Goal: Information Seeking & Learning: Learn about a topic

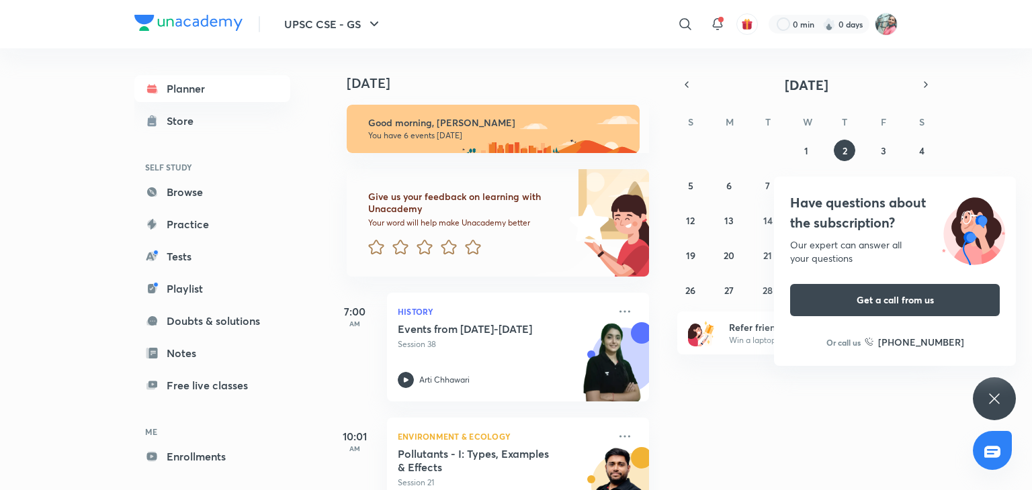
click at [1008, 406] on div "Have questions about the subscription? Our expert can answer all your questions…" at bounding box center [994, 398] width 43 height 43
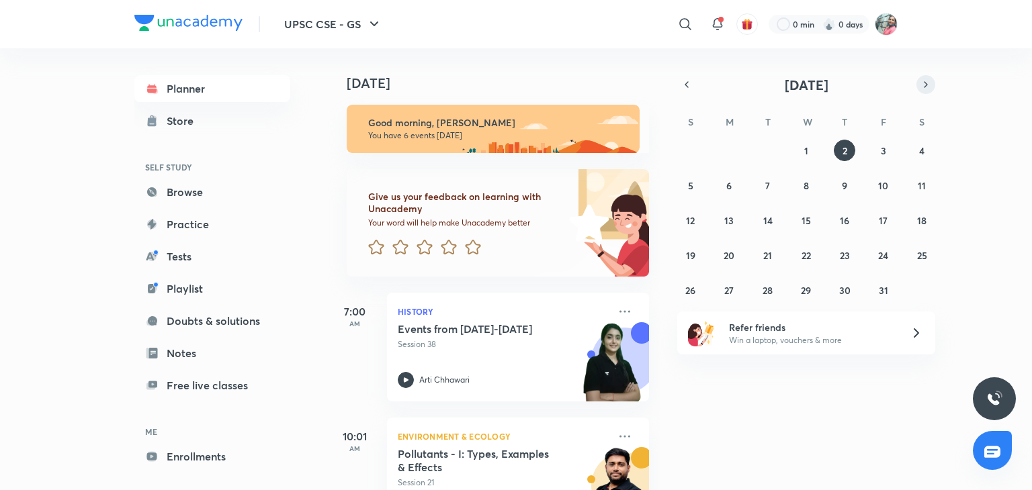
click at [923, 84] on icon "button" at bounding box center [925, 85] width 11 height 12
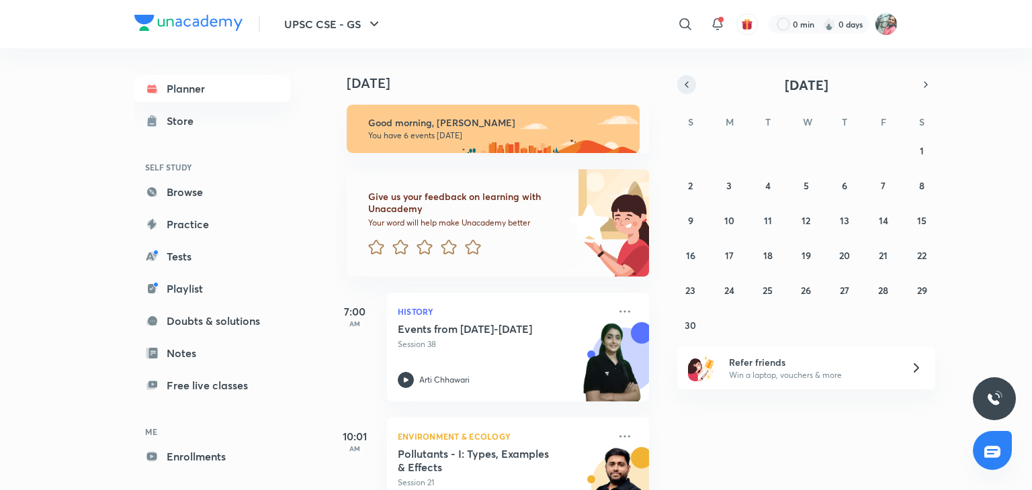
click at [684, 93] on button "button" at bounding box center [686, 84] width 19 height 19
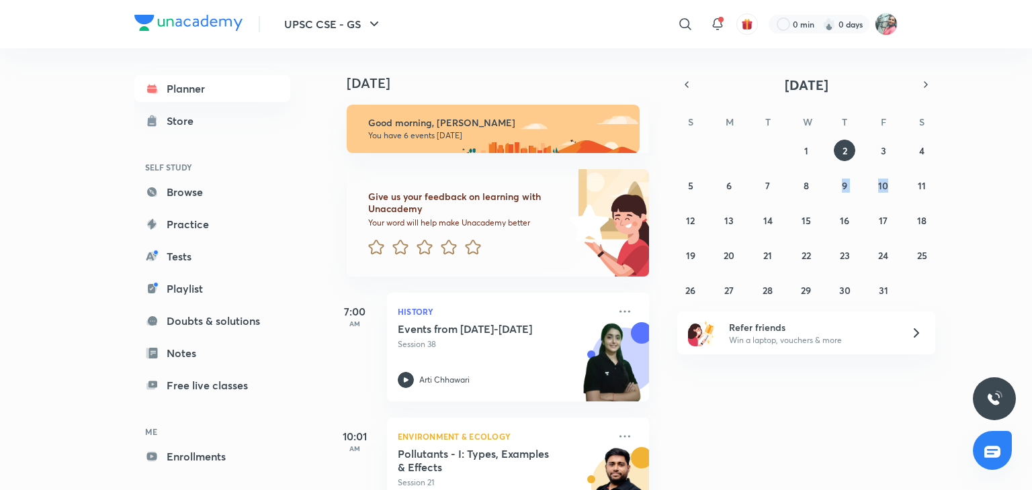
drag, startPoint x: 894, startPoint y: 185, endPoint x: 825, endPoint y: 199, distance: 69.8
click at [825, 199] on div "28 29 30 1 2 3 4 5 6 7 8 9 10 11 12 13 14 15 16 17 18 19 20 21 22 23 24 25 26 2…" at bounding box center [806, 220] width 258 height 161
click at [981, 163] on div "Today Good morning, Prerna You have 6 events today Give us your feedback on lea…" at bounding box center [678, 269] width 701 height 442
click at [975, 175] on div "Today Good morning, Prerna You have 6 events today Give us your feedback on lea…" at bounding box center [678, 269] width 701 height 442
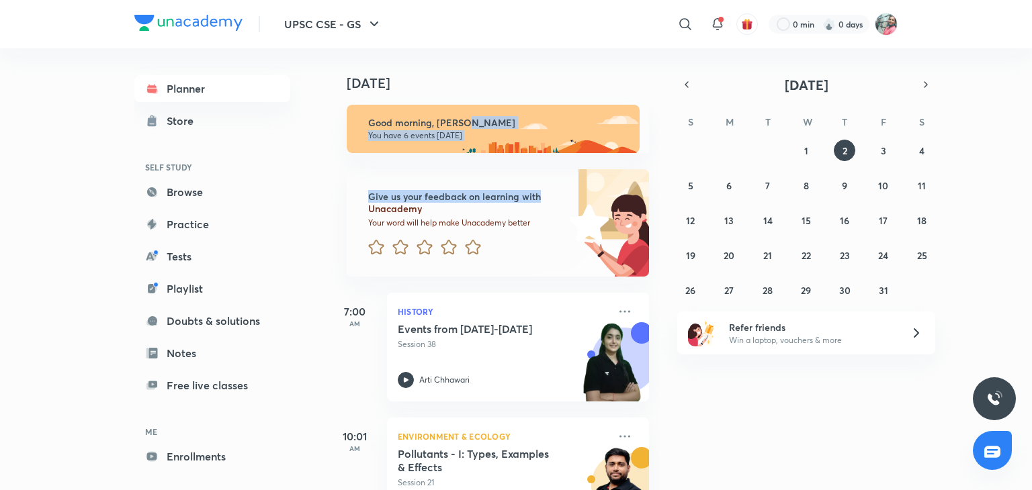
drag, startPoint x: 975, startPoint y: 175, endPoint x: 940, endPoint y: 112, distance: 72.1
click at [940, 112] on div "Today Good morning, Prerna You have 6 events today Give us your feedback on lea…" at bounding box center [678, 269] width 701 height 442
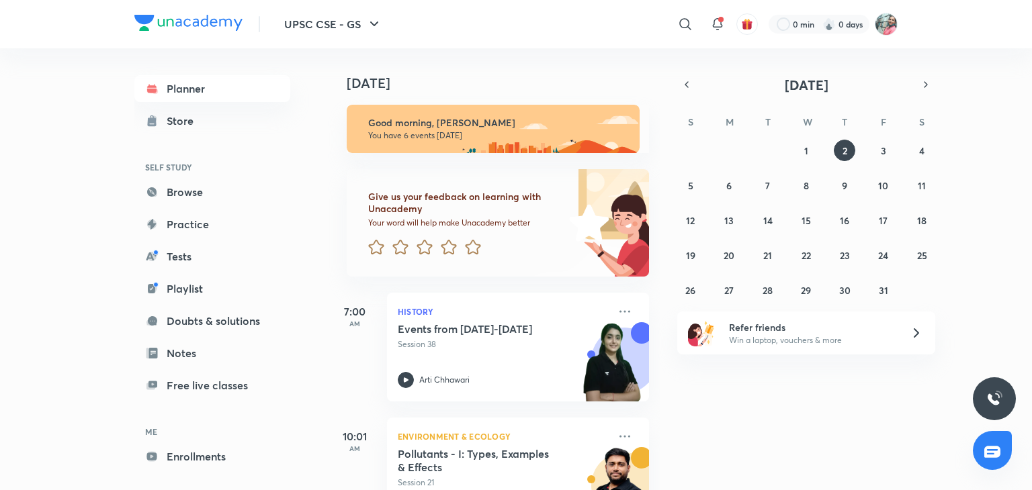
click at [970, 71] on div "Today Good morning, Prerna You have 6 events today Give us your feedback on lea…" at bounding box center [678, 269] width 701 height 442
click at [990, 100] on div "Today Good morning, Prerna You have 6 events today Give us your feedback on lea…" at bounding box center [678, 269] width 701 height 442
click at [810, 151] on button "1" at bounding box center [805, 150] width 21 height 21
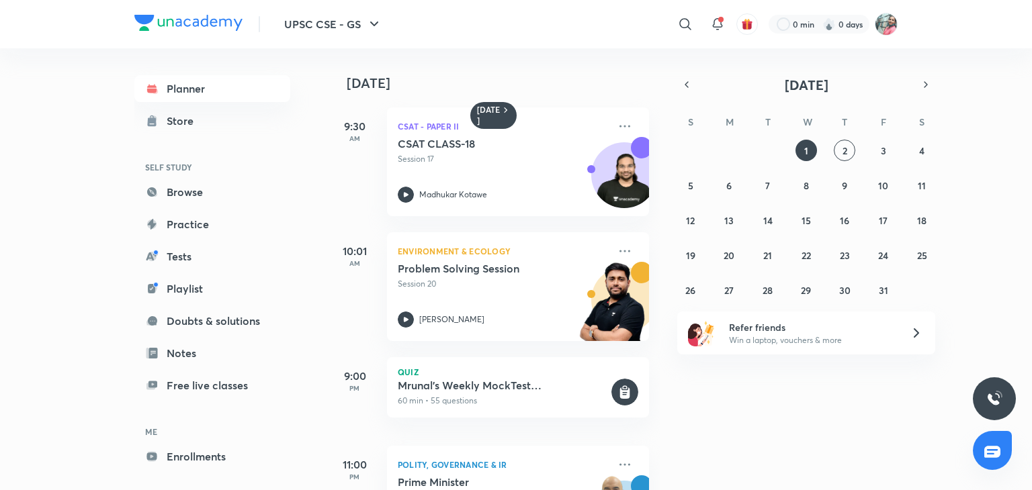
click at [664, 214] on div "Yesterday 9:30 AM CSAT - Paper II CSAT CLASS-18 Session 17 Madhukar Kotawe 10:0…" at bounding box center [678, 269] width 701 height 442
drag, startPoint x: 664, startPoint y: 214, endPoint x: 653, endPoint y: 210, distance: 12.1
click at [653, 210] on div "Yesterday 9:30 AM CSAT - Paper II CSAT CLASS-18 Session 17 Madhukar Kotawe 10:0…" at bounding box center [678, 269] width 701 height 442
click at [945, 156] on div "Yesterday 9:30 AM CSAT - Paper II CSAT CLASS-18 Session 17 Madhukar Kotawe 10:0…" at bounding box center [678, 269] width 701 height 442
click at [686, 83] on icon "button" at bounding box center [686, 85] width 11 height 12
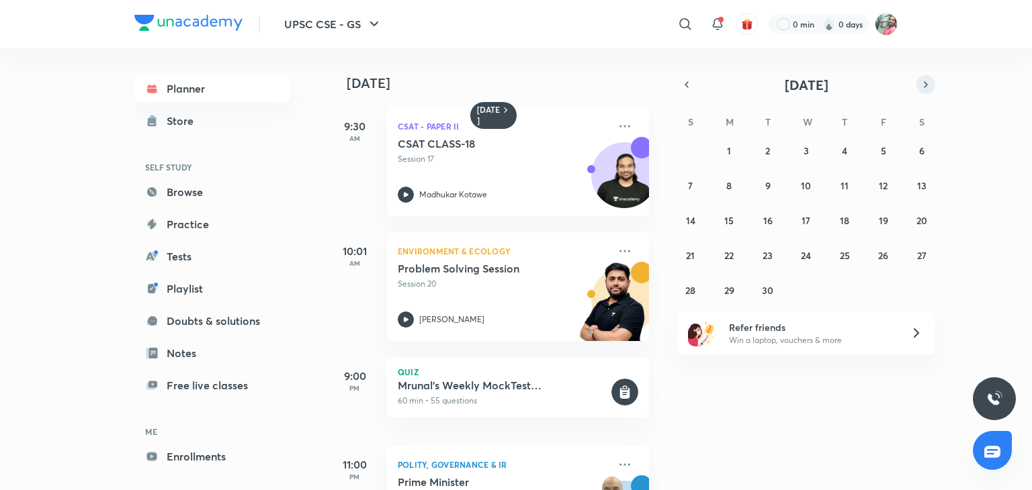
click at [923, 85] on icon "button" at bounding box center [925, 85] width 11 height 12
click at [852, 147] on button "2" at bounding box center [843, 150] width 21 height 21
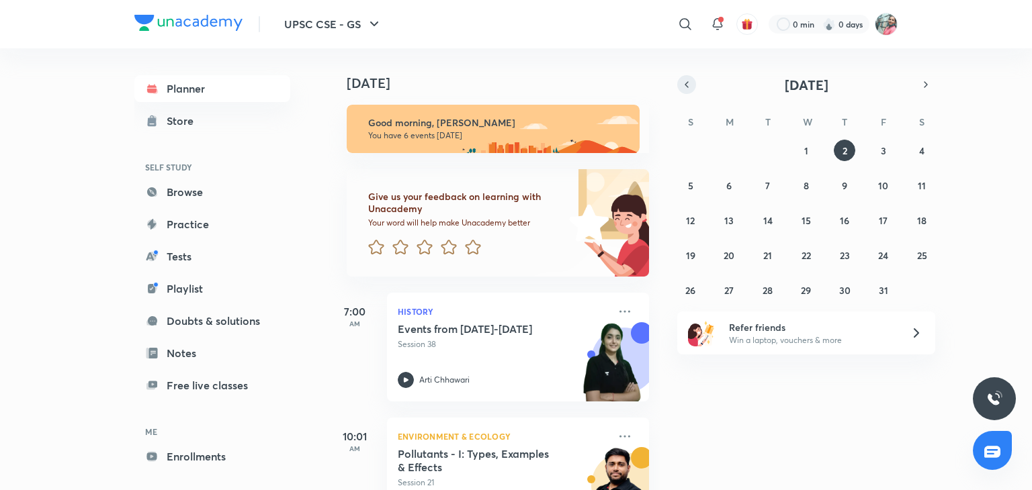
click at [689, 84] on icon "button" at bounding box center [686, 85] width 11 height 12
click at [919, 84] on button "button" at bounding box center [925, 84] width 19 height 19
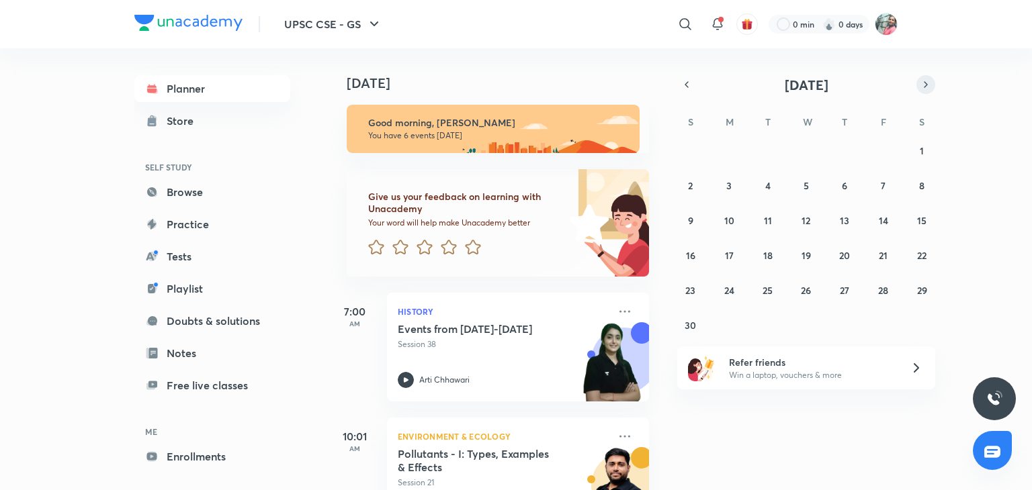
click at [919, 84] on button "button" at bounding box center [925, 84] width 19 height 19
click at [688, 85] on icon "button" at bounding box center [686, 85] width 11 height 12
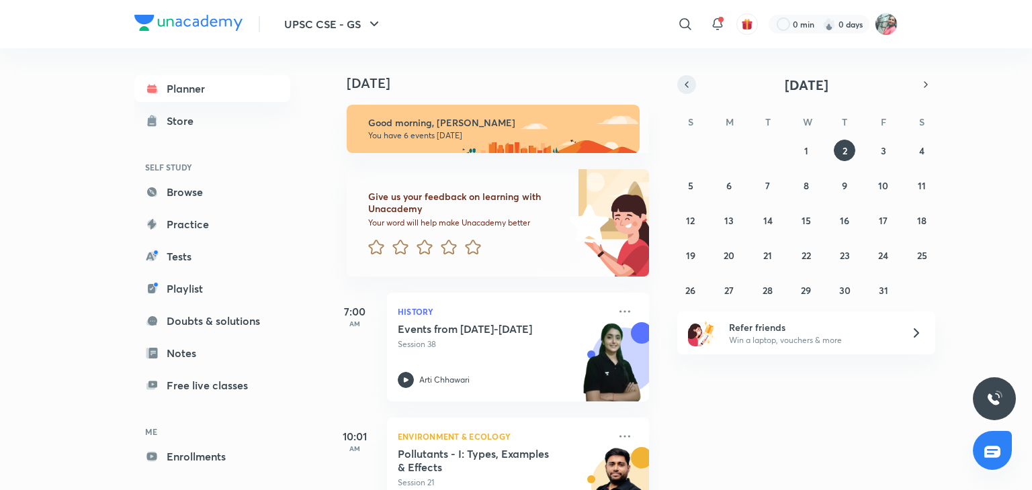
click at [688, 85] on icon "button" at bounding box center [686, 85] width 11 height 12
click at [684, 89] on icon "button" at bounding box center [686, 85] width 11 height 12
click at [889, 7] on div "UPSC CSE - GS ​ 0 min 0 days" at bounding box center [515, 24] width 763 height 48
drag, startPoint x: 962, startPoint y: 111, endPoint x: 705, endPoint y: 74, distance: 259.9
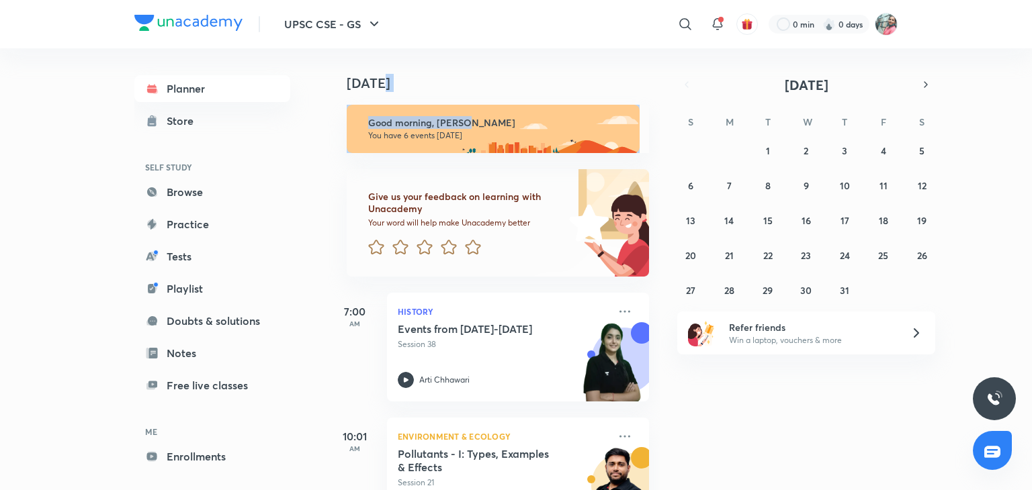
click at [705, 74] on div "Today Good morning, Prerna You have 6 events today Give us your feedback on lea…" at bounding box center [678, 269] width 701 height 442
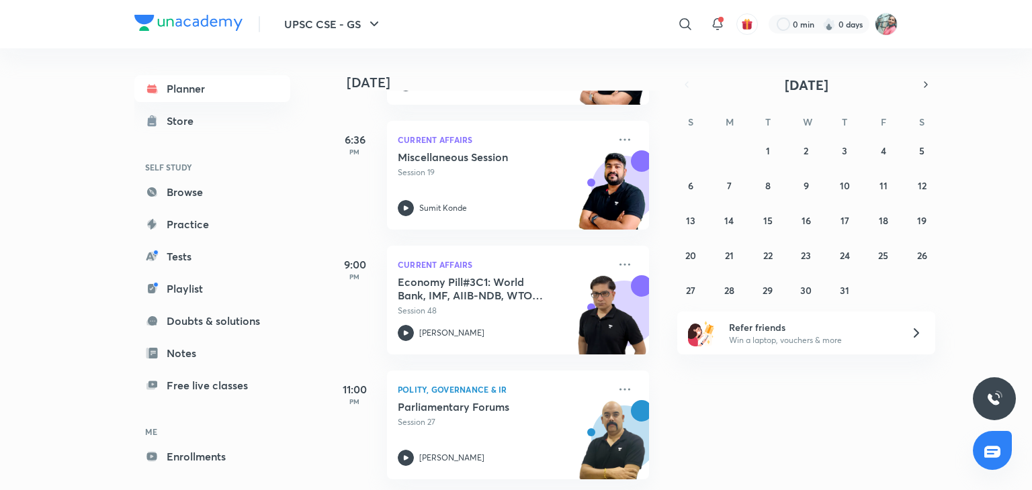
scroll to position [557, 13]
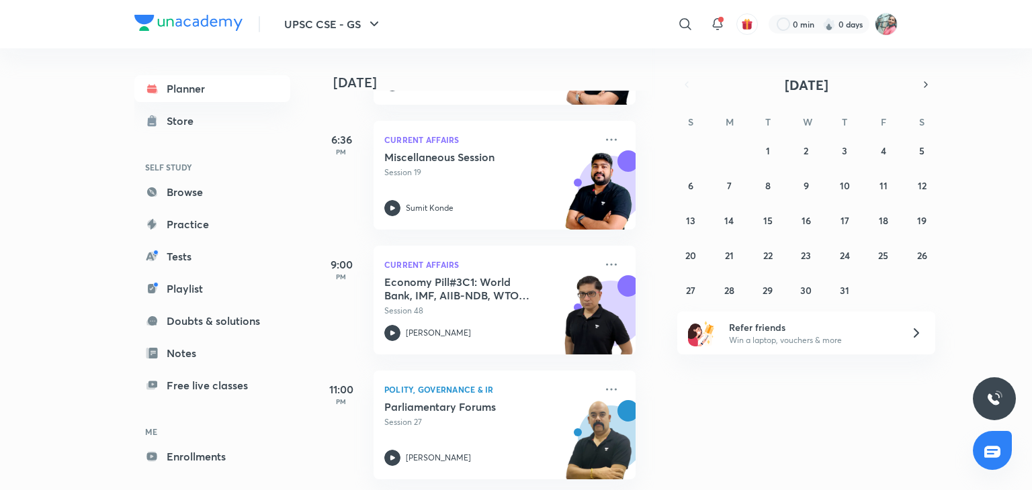
drag, startPoint x: 633, startPoint y: 469, endPoint x: 657, endPoint y: 487, distance: 29.3
click at [657, 487] on div "Today Good morning, Prerna You have 6 events today Give us your feedback on lea…" at bounding box center [494, 269] width 332 height 442
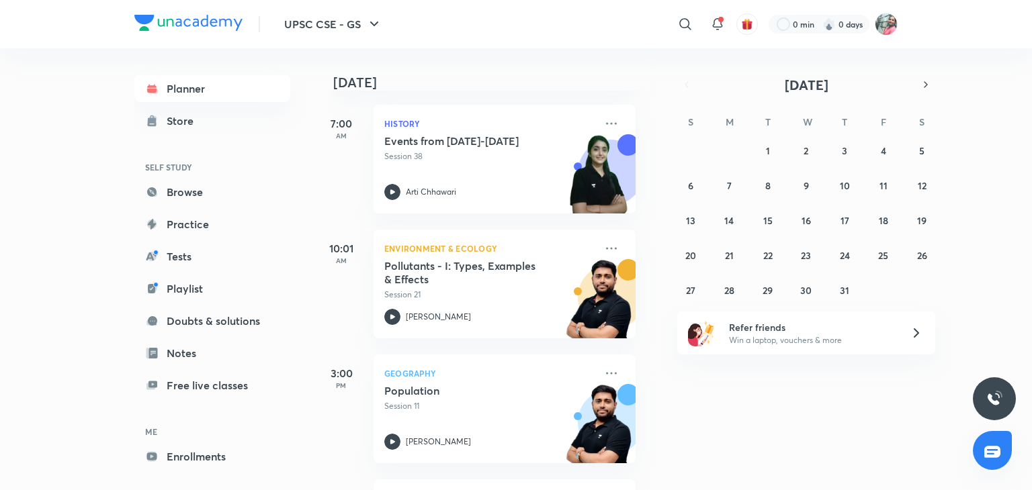
scroll to position [11, 13]
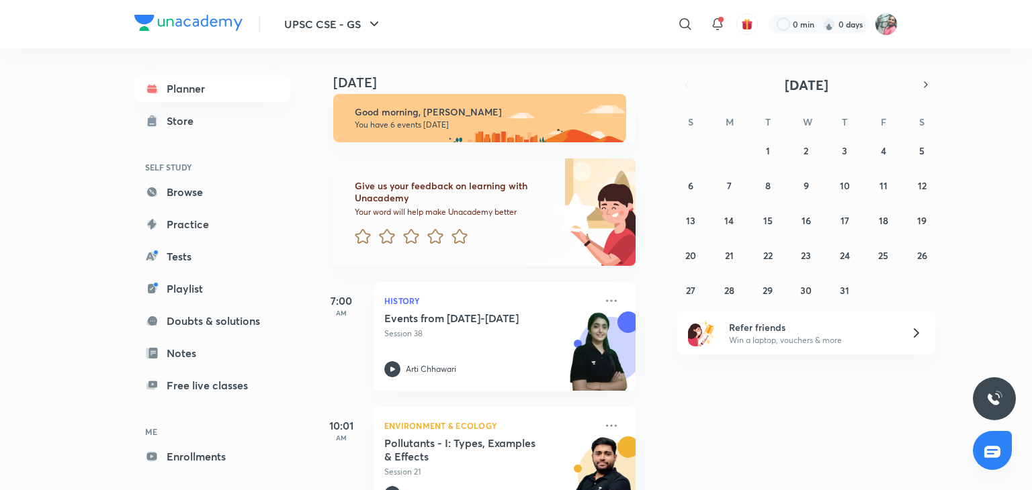
click at [656, 147] on div "Today Good morning, Prerna You have 6 events today Give us your feedback on lea…" at bounding box center [678, 269] width 701 height 442
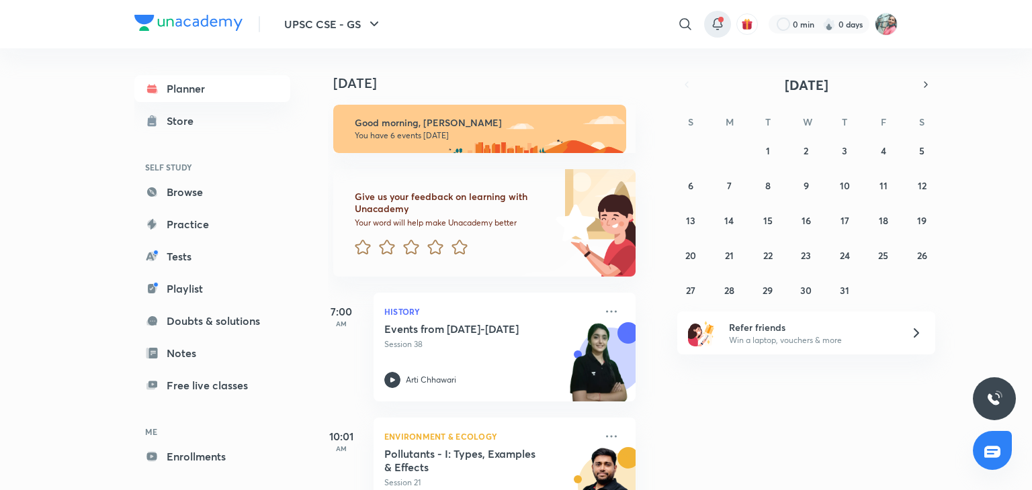
click at [717, 25] on icon at bounding box center [717, 24] width 16 height 16
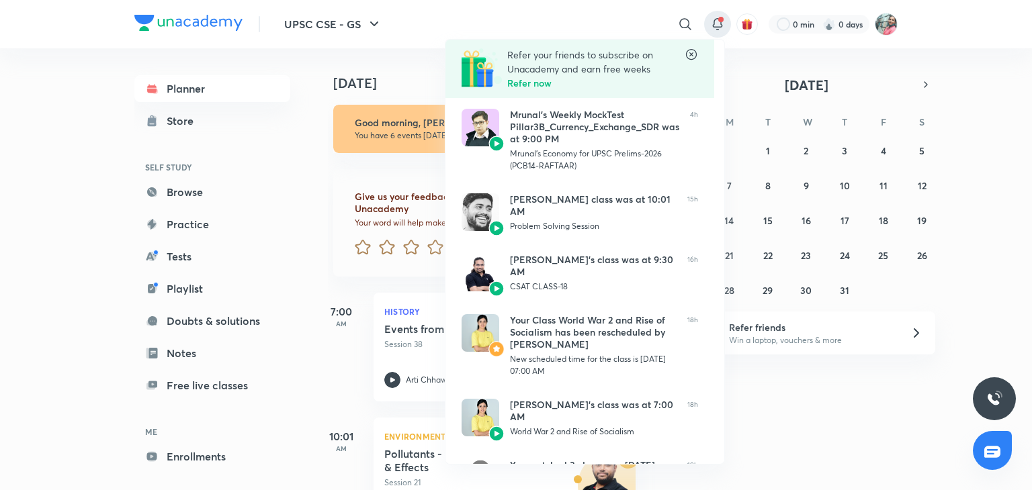
click at [696, 56] on icon at bounding box center [691, 54] width 11 height 11
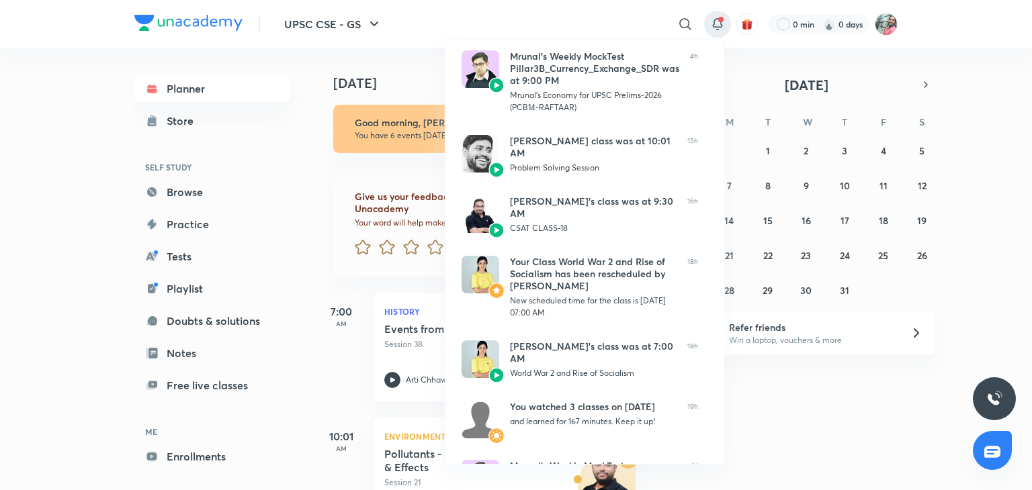
click at [643, 21] on div at bounding box center [516, 245] width 1032 height 490
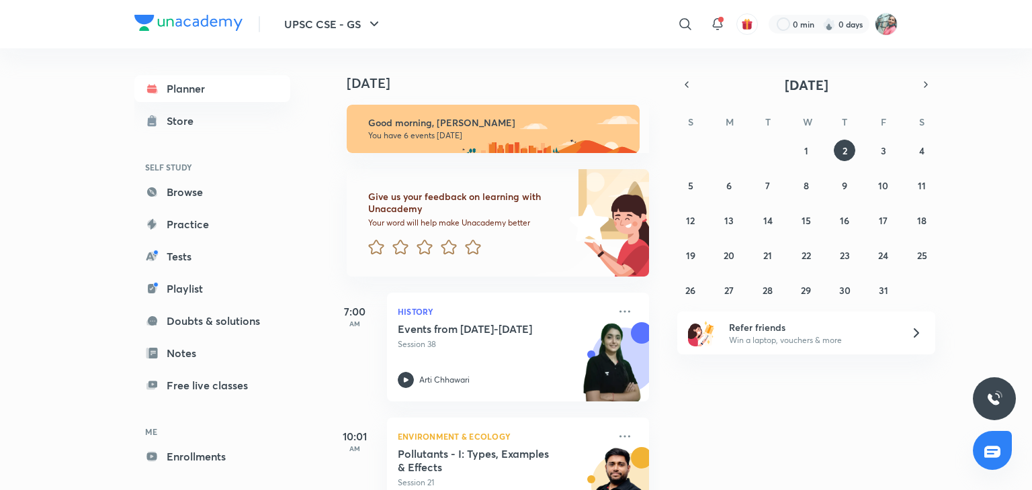
drag, startPoint x: 637, startPoint y: 21, endPoint x: 596, endPoint y: 35, distance: 42.5
click at [596, 35] on div "​" at bounding box center [574, 24] width 247 height 32
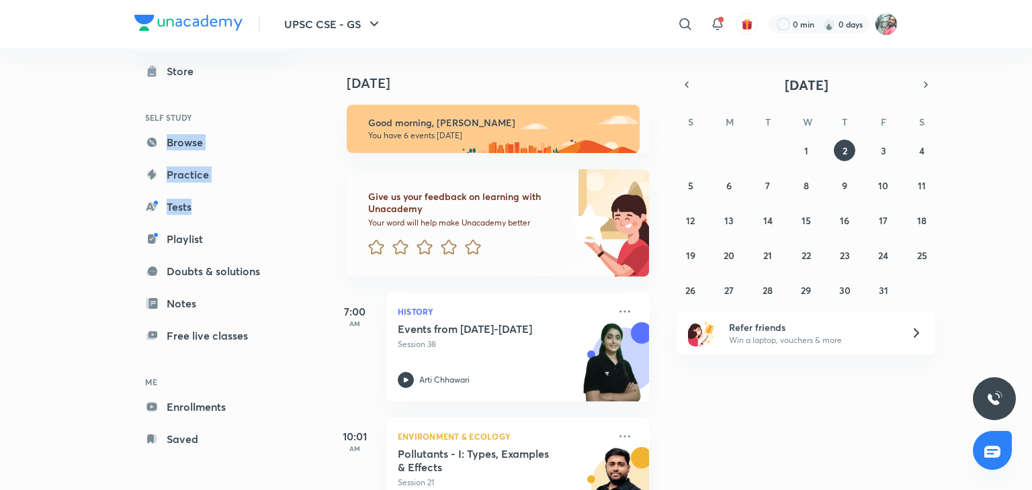
drag, startPoint x: 311, startPoint y: 199, endPoint x: 312, endPoint y: 105, distance: 94.0
click at [312, 105] on div "Planner Store SELF STUDY Browse Practice Tests Playlist Doubts & solutions Note…" at bounding box center [225, 263] width 183 height 431
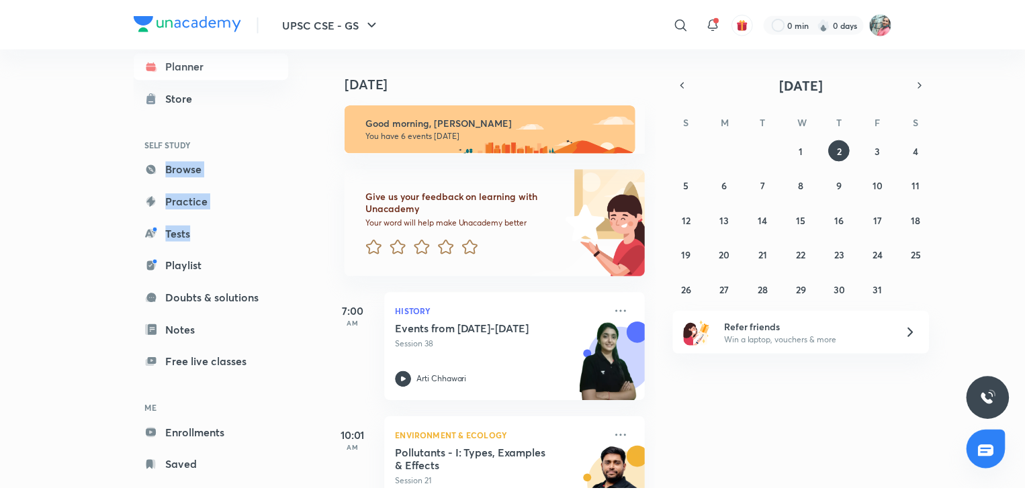
scroll to position [22, 0]
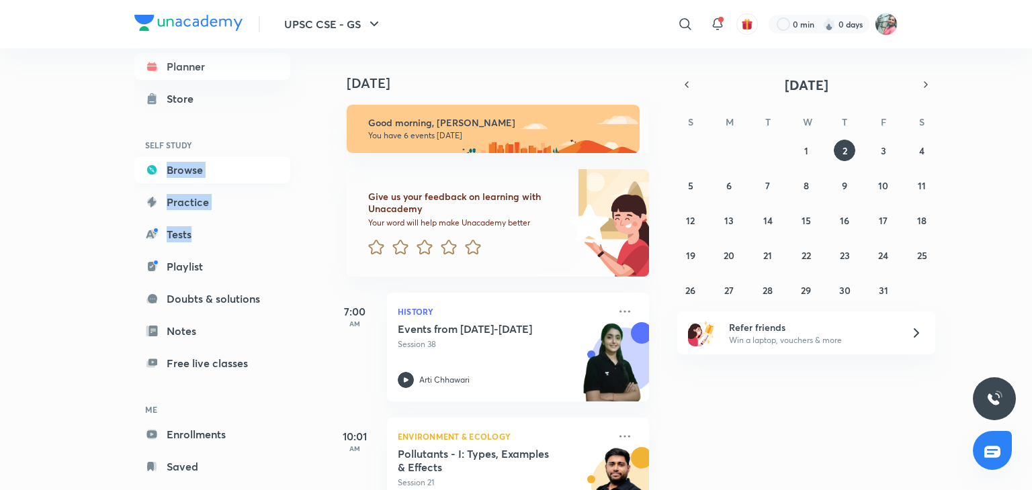
click at [253, 177] on link "Browse" at bounding box center [212, 169] width 156 height 27
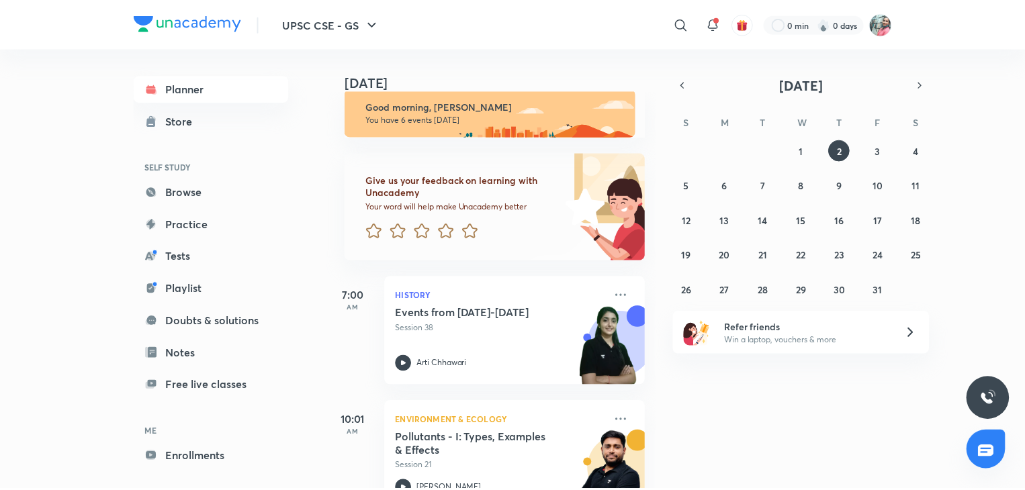
scroll to position [199, 0]
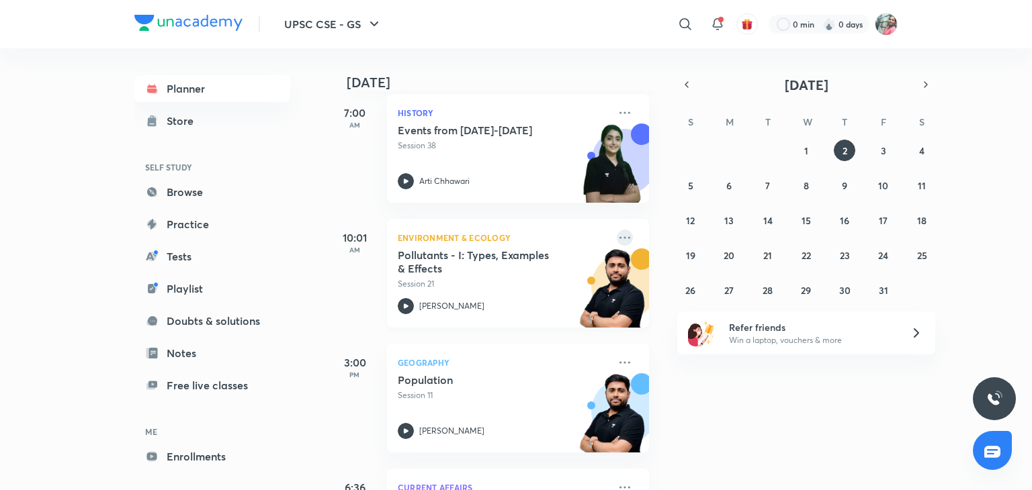
click at [617, 234] on icon at bounding box center [625, 238] width 16 height 16
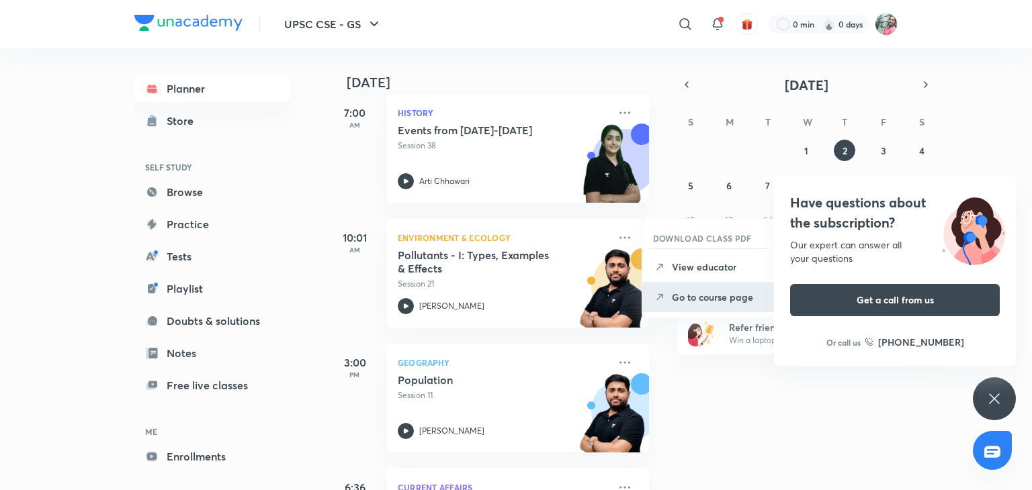
click at [713, 299] on p "Go to course page" at bounding box center [718, 297] width 93 height 14
